Goal: Check status

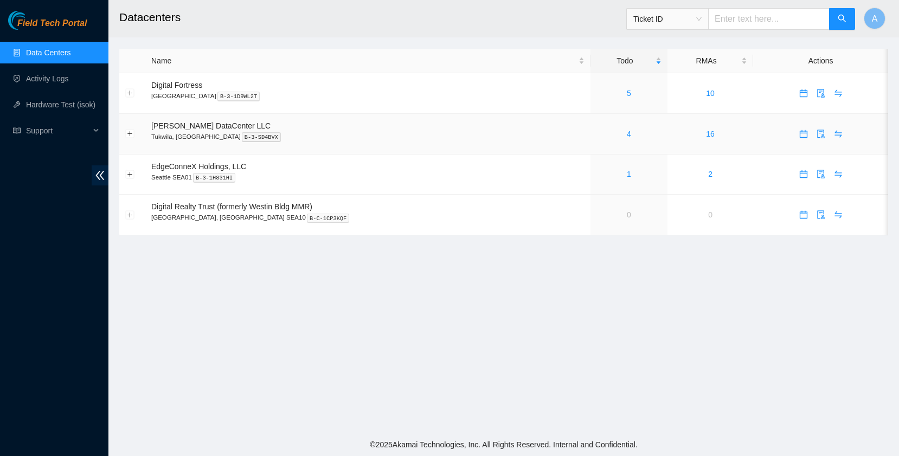
click at [596, 136] on div "4" at bounding box center [628, 134] width 65 height 12
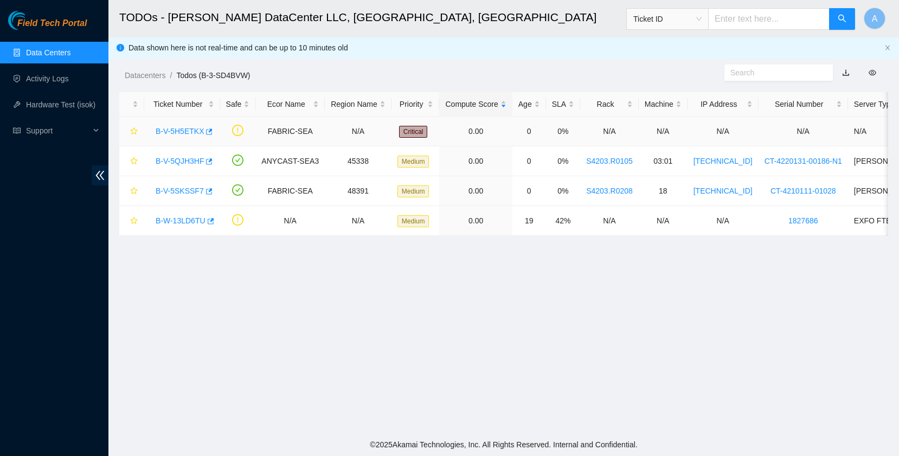
click at [190, 130] on link "B-V-5H5ETKX" at bounding box center [180, 131] width 48 height 9
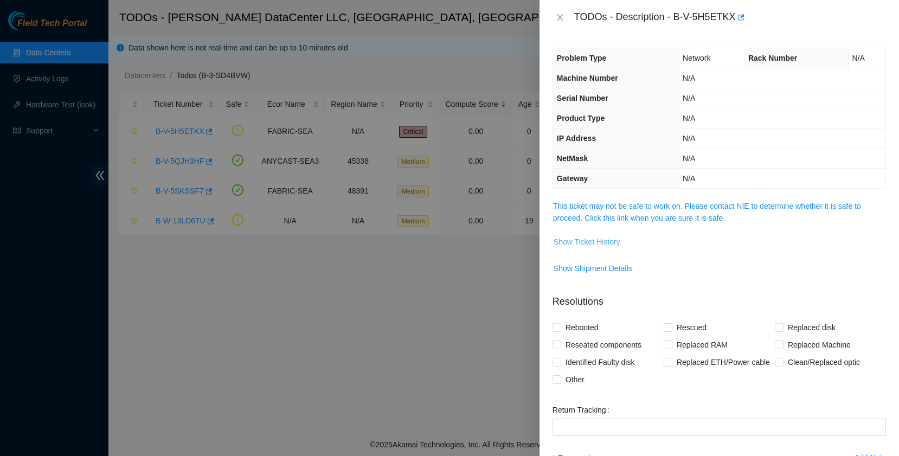
click at [578, 240] on span "Show Ticket History" at bounding box center [586, 242] width 67 height 12
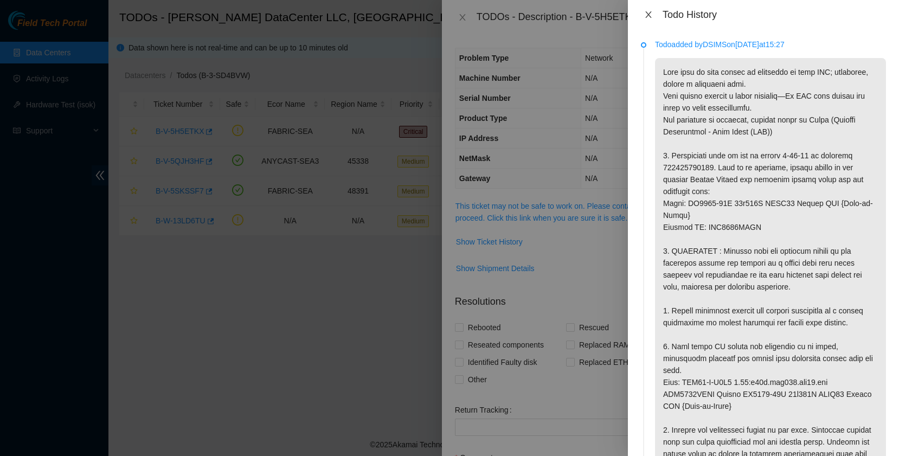
click at [647, 10] on button "Close" at bounding box center [648, 15] width 15 height 10
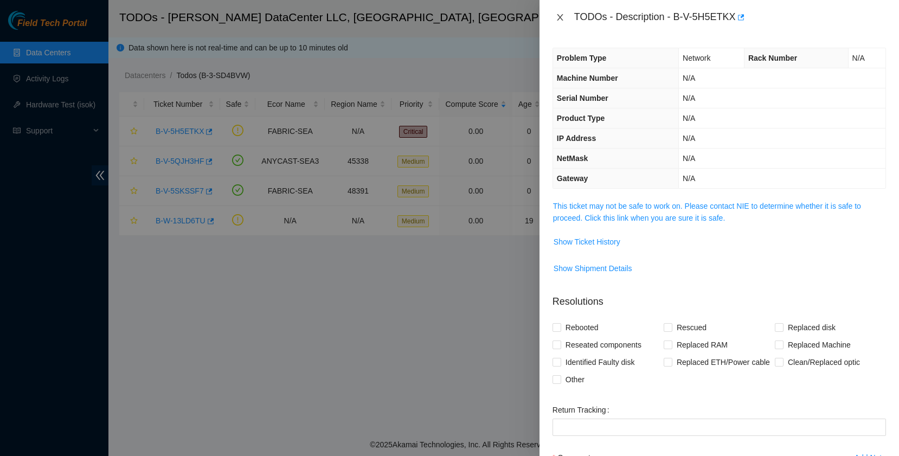
click at [564, 18] on icon "close" at bounding box center [560, 17] width 9 height 9
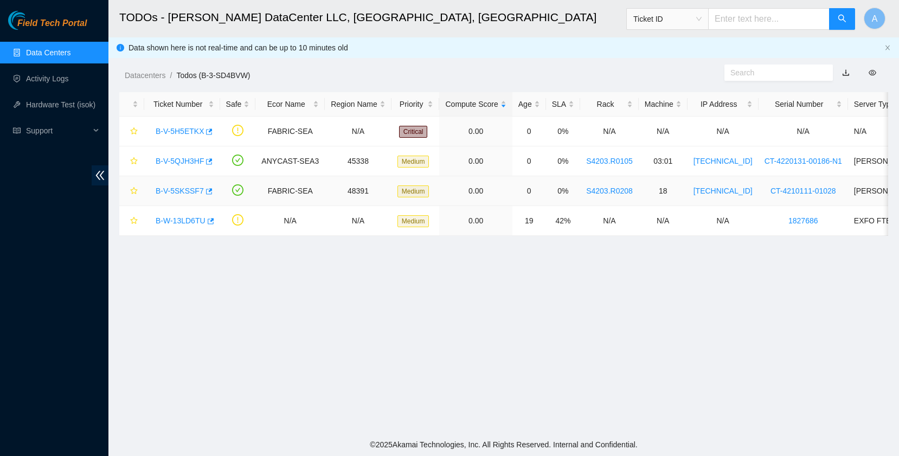
click at [195, 192] on link "B-V-5SKSSF7" at bounding box center [180, 190] width 48 height 9
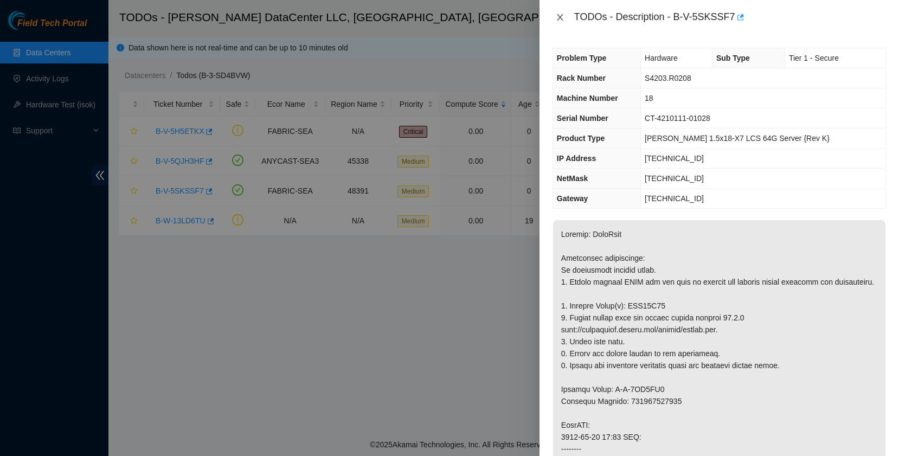
click at [559, 16] on icon "close" at bounding box center [560, 17] width 6 height 7
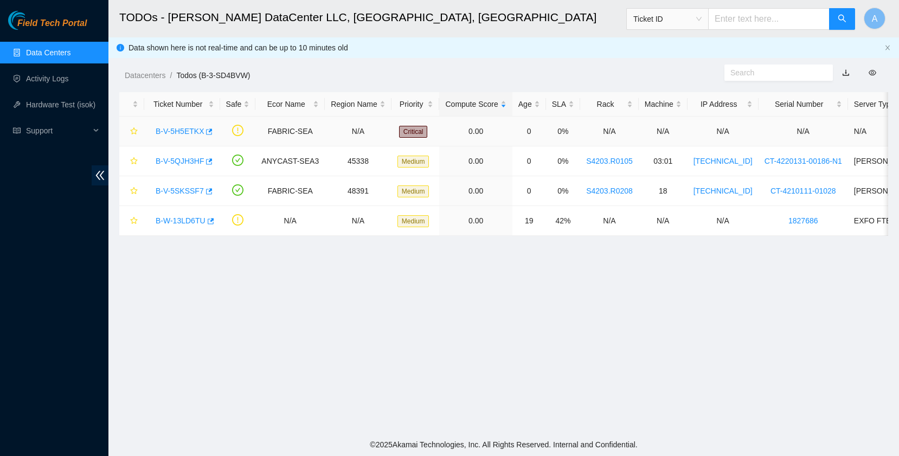
click at [170, 128] on link "B-V-5H5ETKX" at bounding box center [180, 131] width 48 height 9
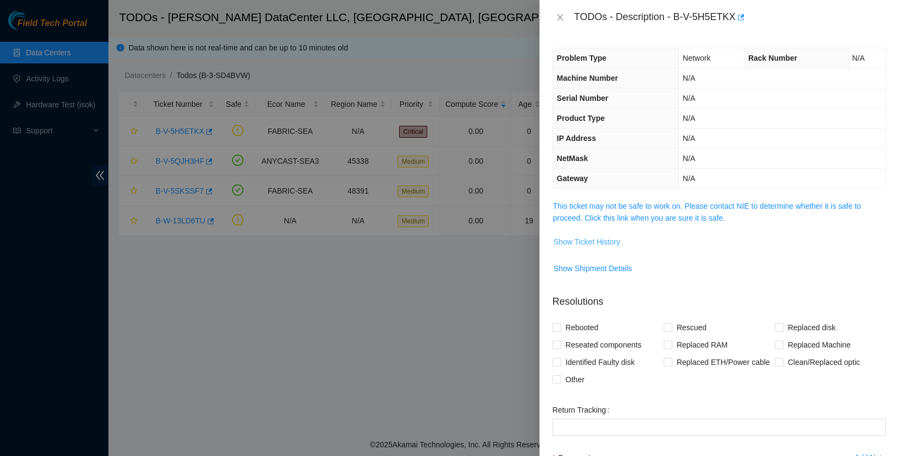
click at [607, 245] on span "Show Ticket History" at bounding box center [586, 242] width 67 height 12
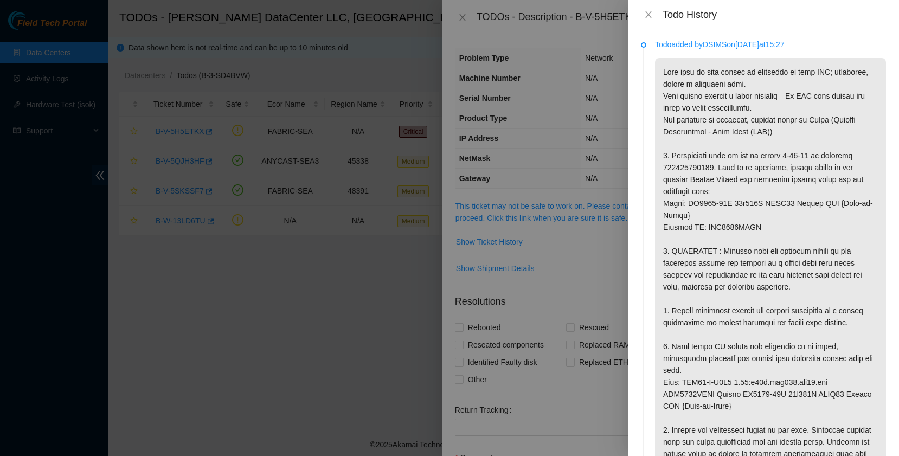
click at [720, 43] on p "Todo added by DSIMS on [DATE] 15:27" at bounding box center [770, 44] width 231 height 12
